Goal: Task Accomplishment & Management: Use online tool/utility

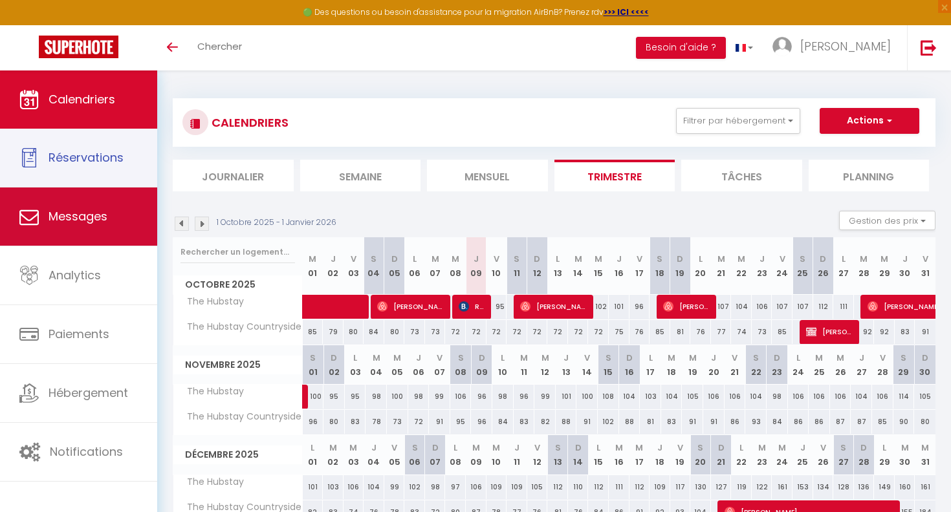
scroll to position [70, 0]
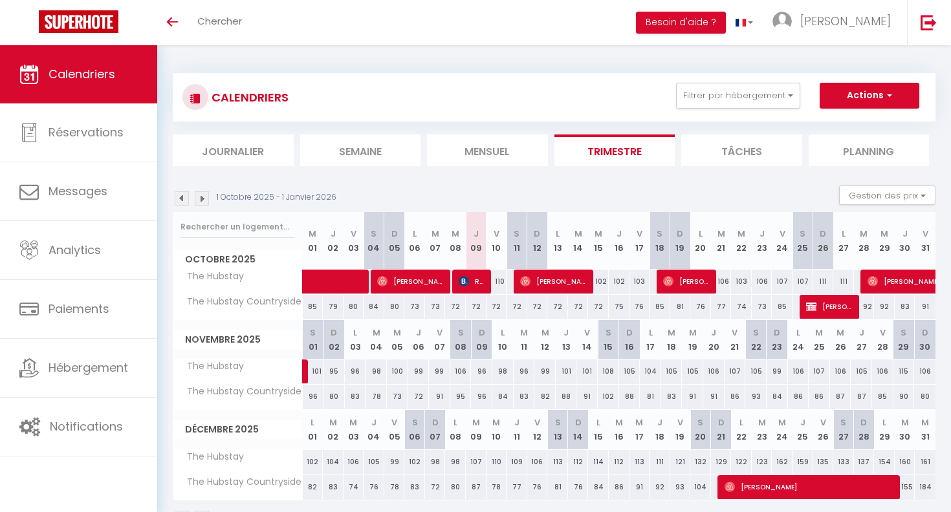
scroll to position [70, 0]
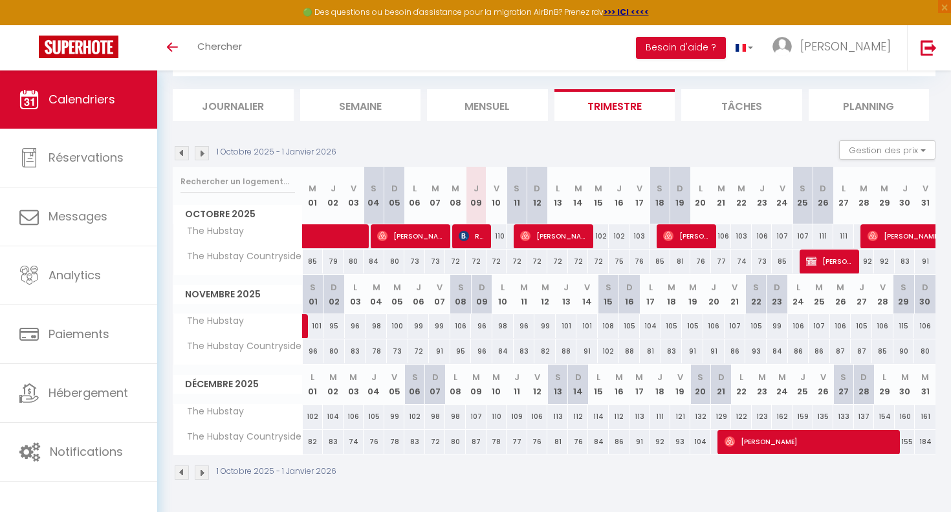
click at [708, 135] on section "1 Octobre 2025 - 1 Janvier 2026 Gestion des prix Nb Nuits minimum Règles Dispon…" at bounding box center [554, 310] width 762 height 366
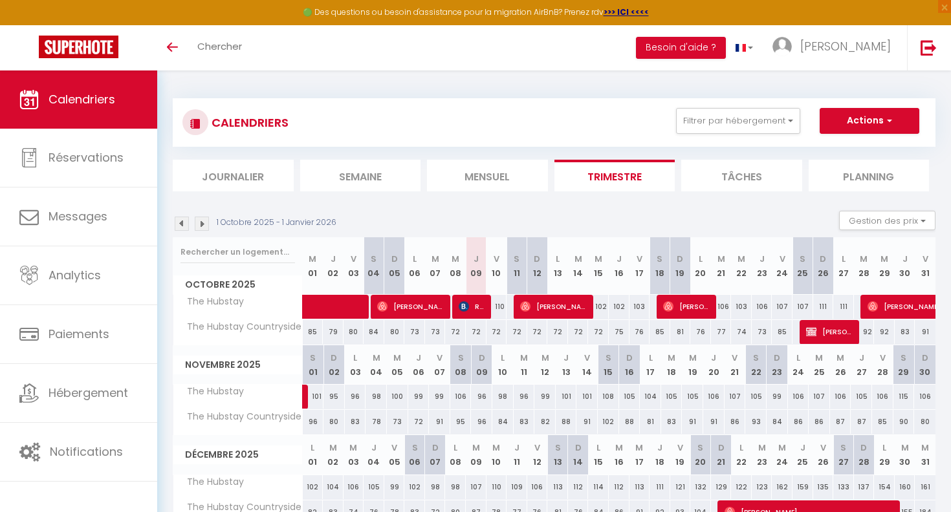
scroll to position [70, 0]
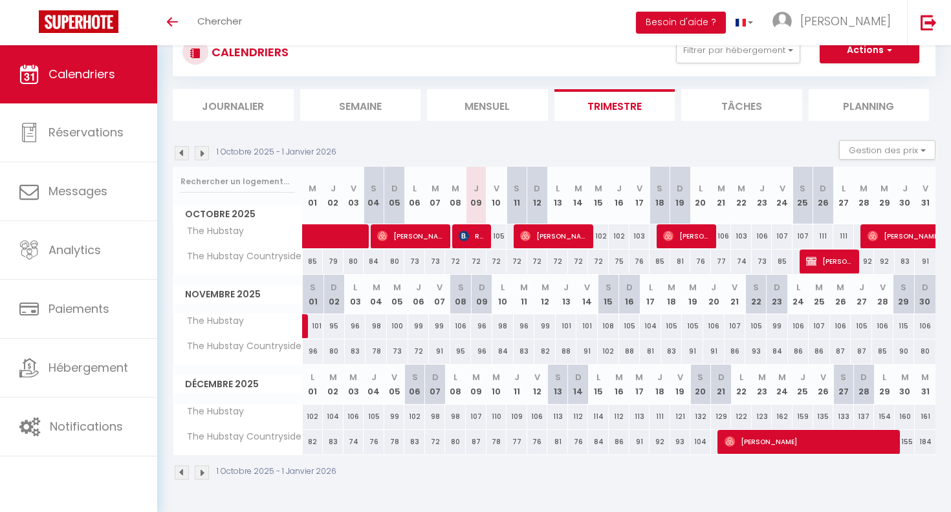
scroll to position [70, 0]
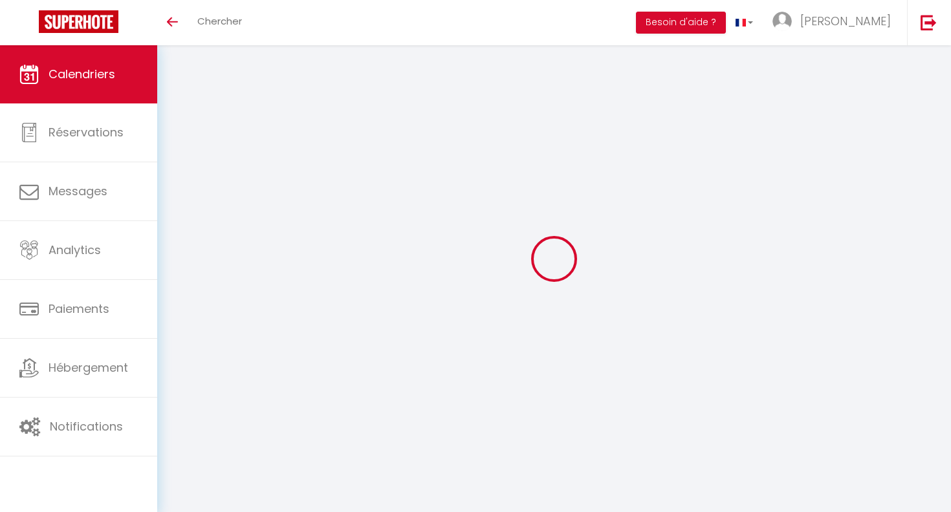
scroll to position [70, 0]
